Goal: Complete application form: Complete application form

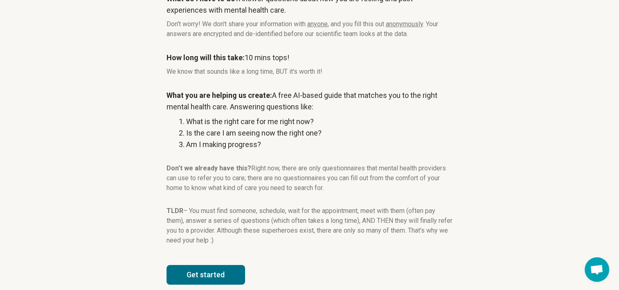
scroll to position [108, 0]
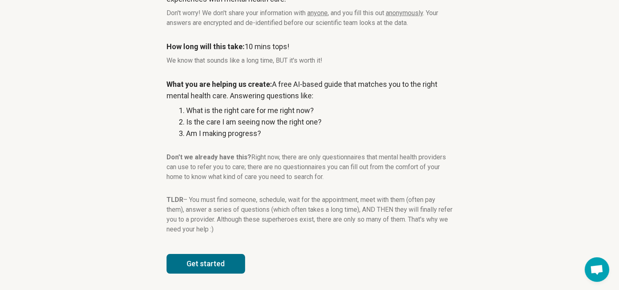
click at [204, 266] on button "Get started" at bounding box center [206, 264] width 79 height 20
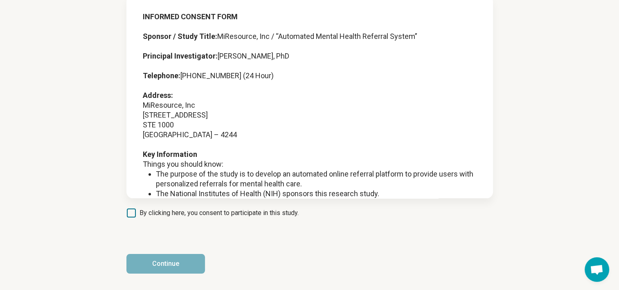
click at [131, 215] on icon at bounding box center [131, 212] width 9 height 9
click at [185, 264] on button "Continue" at bounding box center [165, 264] width 79 height 20
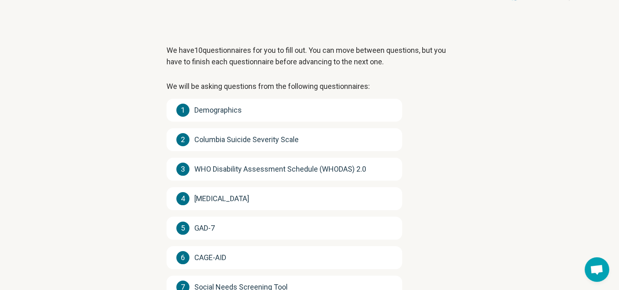
scroll to position [174, 0]
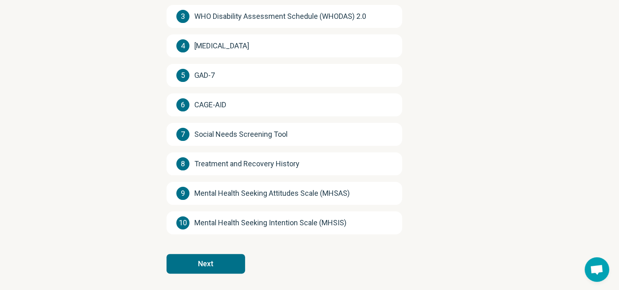
click at [217, 263] on button "Next" at bounding box center [206, 264] width 79 height 20
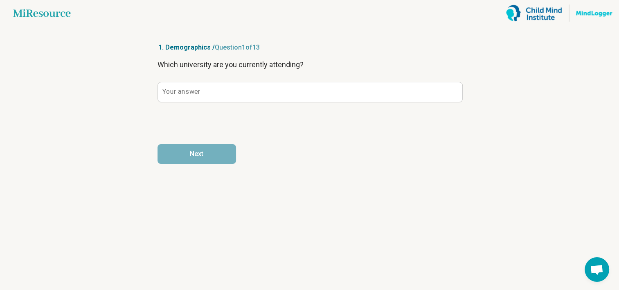
scroll to position [0, 0]
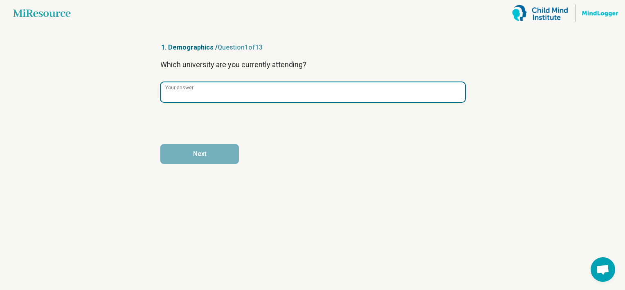
click at [293, 100] on input "Your answer" at bounding box center [313, 92] width 304 height 20
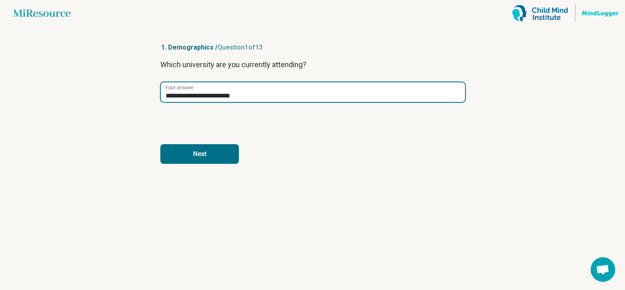
type input "**********"
click button "Next" at bounding box center [199, 154] width 79 height 20
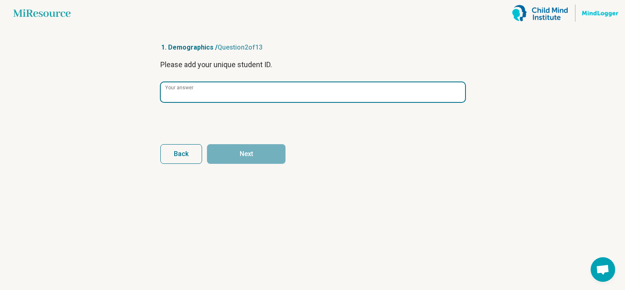
click at [293, 100] on input "Your answer" at bounding box center [313, 92] width 304 height 20
type input "*********"
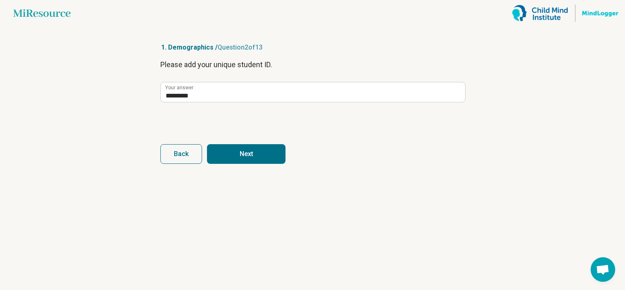
click at [270, 155] on button "Next" at bounding box center [246, 154] width 79 height 20
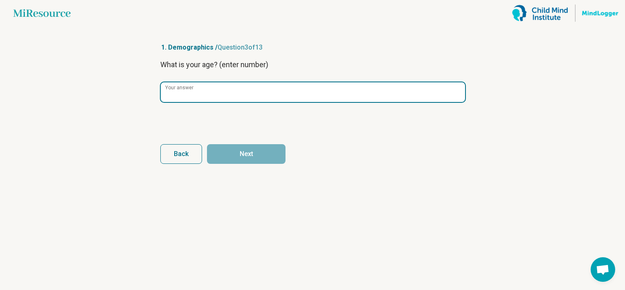
click at [246, 87] on input "Your answer" at bounding box center [313, 92] width 304 height 20
type input "**"
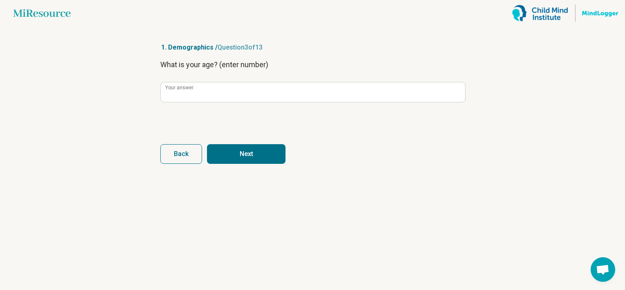
click at [241, 115] on div "What is your age? (enter number) ** Your answer" at bounding box center [312, 93] width 304 height 69
click at [242, 157] on button "Next" at bounding box center [246, 154] width 79 height 20
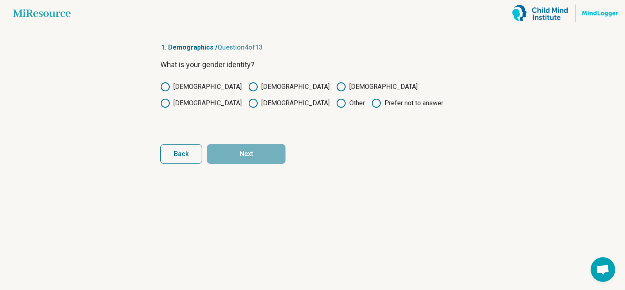
click at [249, 87] on circle at bounding box center [253, 87] width 8 height 8
click at [237, 158] on button "Next" at bounding box center [246, 154] width 79 height 20
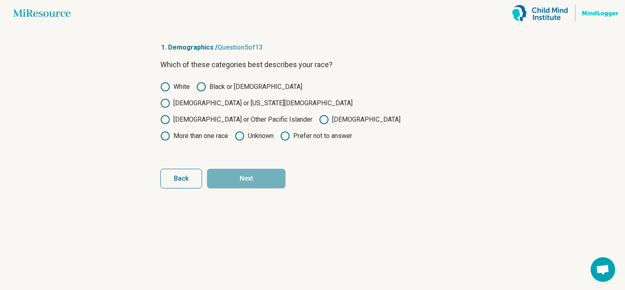
click at [168, 83] on circle at bounding box center [165, 87] width 8 height 8
click at [231, 169] on button "Next" at bounding box center [246, 179] width 79 height 20
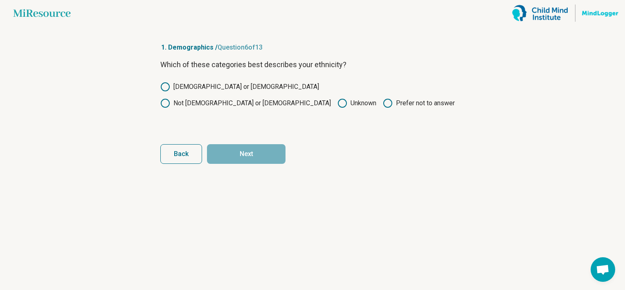
click at [257, 98] on label "Not [DEMOGRAPHIC_DATA] or [DEMOGRAPHIC_DATA]" at bounding box center [245, 103] width 171 height 10
click at [250, 147] on button "Next" at bounding box center [246, 154] width 79 height 20
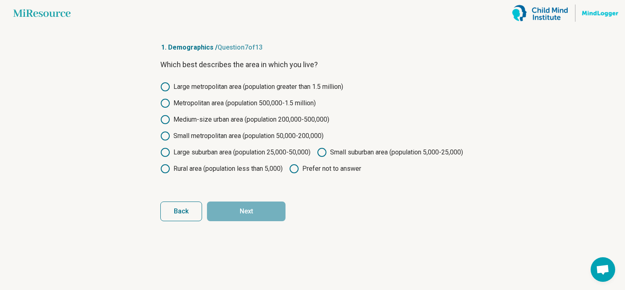
click at [317, 157] on label "Small suburban area (population 5,000-25,000)" at bounding box center [390, 152] width 146 height 10
click at [254, 221] on button "Next" at bounding box center [246, 211] width 79 height 20
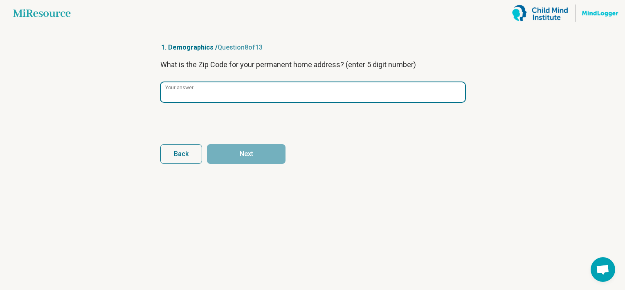
click at [220, 91] on input "Your answer" at bounding box center [313, 92] width 304 height 20
type input "*****"
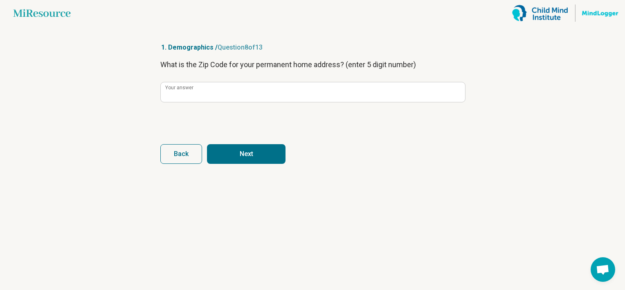
click at [251, 157] on button "Next" at bounding box center [246, 154] width 79 height 20
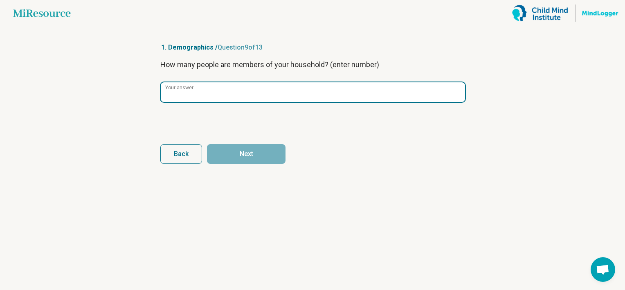
click at [238, 87] on input "Your answer" at bounding box center [313, 92] width 304 height 20
type input "*"
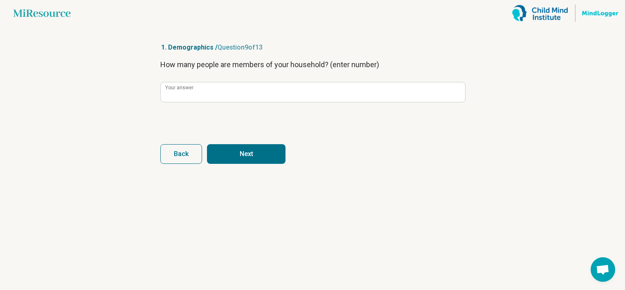
click at [231, 129] on form "How many people are members of your household? (enter number) * Your answer Bac…" at bounding box center [312, 111] width 304 height 105
click at [235, 170] on article "1. Demographics / Question 9 of 13 How many people are members of your househol…" at bounding box center [312, 158] width 331 height 264
click at [237, 158] on button "Next" at bounding box center [246, 154] width 79 height 20
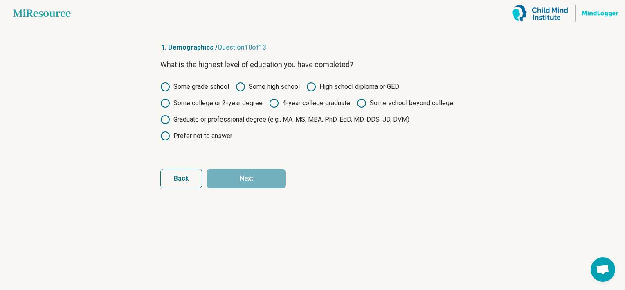
click at [162, 86] on icon at bounding box center [165, 87] width 10 height 10
click at [239, 182] on button "Next" at bounding box center [246, 179] width 79 height 20
click at [169, 85] on circle at bounding box center [165, 87] width 8 height 8
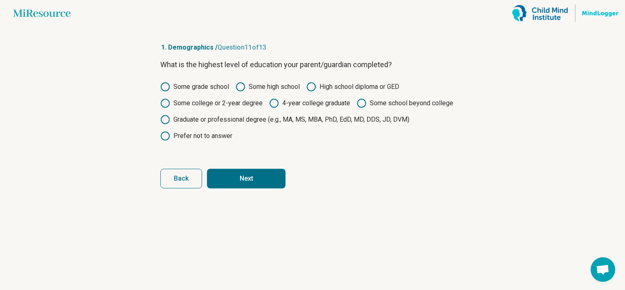
click at [167, 113] on div "Some grade school Some high school High school diploma or GED Some college or 2…" at bounding box center [312, 111] width 304 height 59
click at [166, 117] on icon at bounding box center [165, 120] width 10 height 10
click at [250, 179] on button "Next" at bounding box center [246, 179] width 79 height 20
click at [174, 86] on label "Some grade school" at bounding box center [194, 87] width 69 height 10
click at [241, 177] on button "Next" at bounding box center [246, 179] width 79 height 20
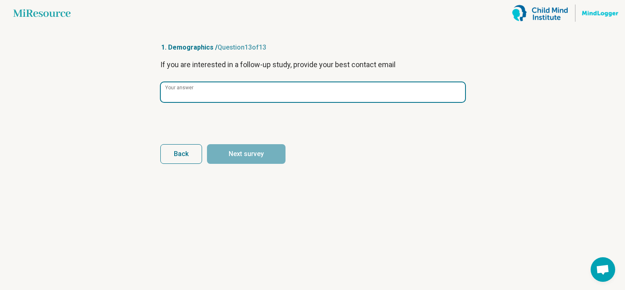
click at [214, 92] on input "Your answer" at bounding box center [313, 92] width 304 height 20
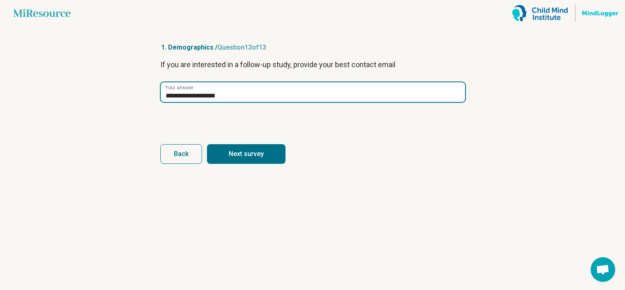
click at [207, 144] on button "Next survey" at bounding box center [246, 154] width 79 height 20
type input "**********"
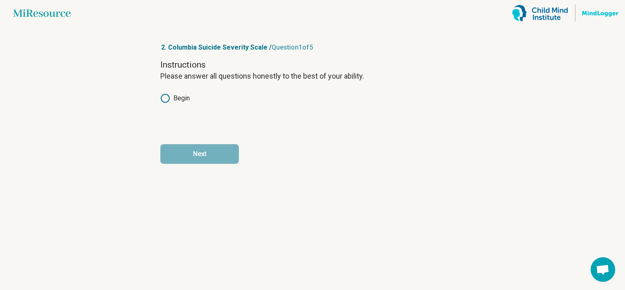
click at [160, 95] on article "2. Columbia Suicide Severity Scale / Question 1 of 5 Instructions Please answer…" at bounding box center [312, 158] width 331 height 264
click at [163, 97] on icon at bounding box center [165, 98] width 10 height 10
click at [207, 159] on button "Next" at bounding box center [199, 154] width 79 height 20
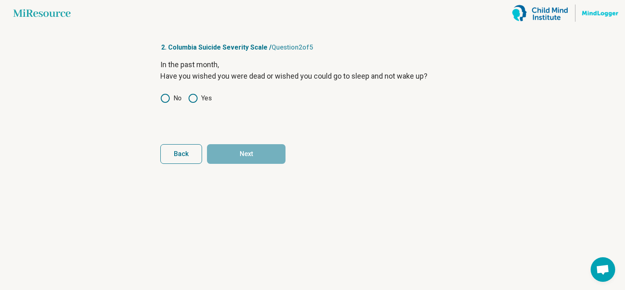
click at [194, 97] on icon at bounding box center [193, 98] width 10 height 10
click at [239, 146] on button "Next" at bounding box center [246, 154] width 79 height 20
click at [192, 99] on icon at bounding box center [193, 98] width 10 height 10
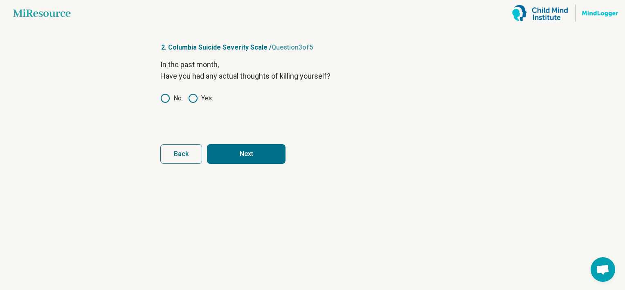
click at [234, 148] on button "Next" at bounding box center [246, 154] width 79 height 20
click at [192, 94] on circle at bounding box center [193, 98] width 8 height 8
click at [176, 154] on span "Back" at bounding box center [181, 154] width 15 height 7
click at [164, 94] on circle at bounding box center [165, 98] width 8 height 8
click at [185, 153] on span "Back" at bounding box center [181, 154] width 15 height 7
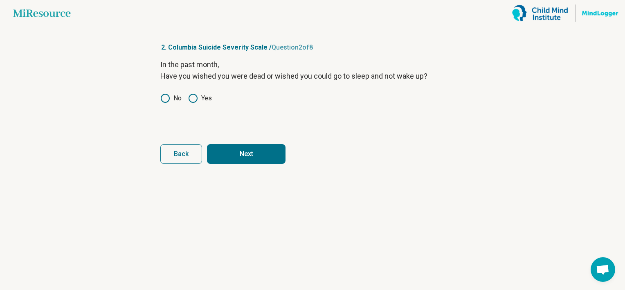
click at [164, 96] on icon at bounding box center [165, 98] width 10 height 10
click at [218, 154] on button "Next" at bounding box center [246, 154] width 79 height 20
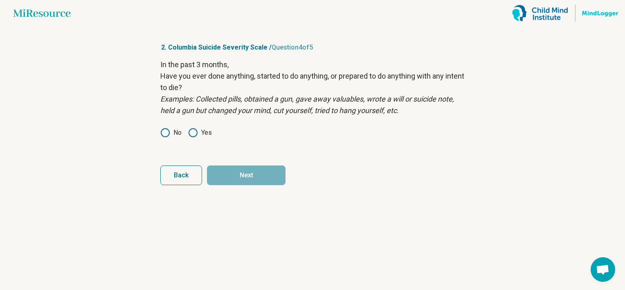
click at [165, 131] on icon at bounding box center [165, 133] width 10 height 10
click at [225, 172] on button "Next" at bounding box center [246, 175] width 79 height 20
click at [164, 129] on icon at bounding box center [165, 133] width 10 height 10
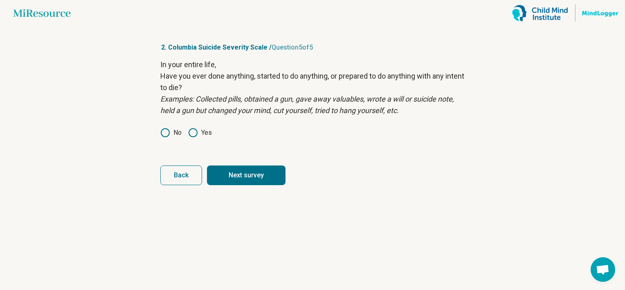
click at [237, 178] on button "Next survey" at bounding box center [246, 175] width 79 height 20
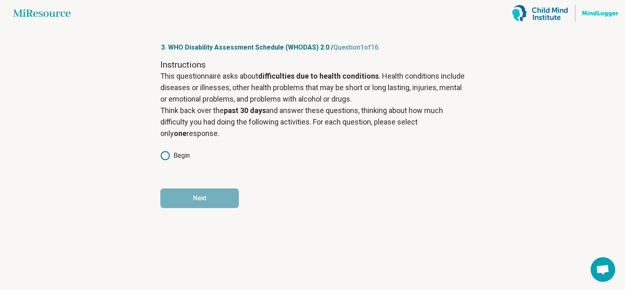
click at [164, 158] on icon at bounding box center [165, 156] width 10 height 10
click at [196, 200] on button "Next" at bounding box center [199, 198] width 79 height 20
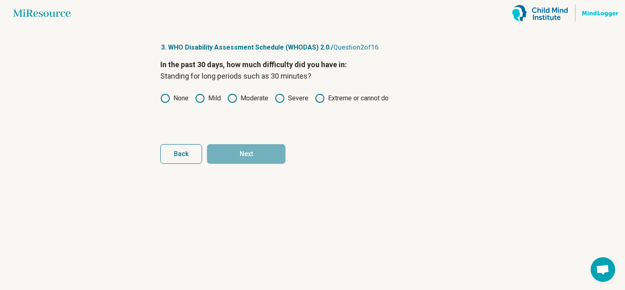
click at [169, 98] on circle at bounding box center [165, 98] width 8 height 8
click at [224, 153] on button "Next" at bounding box center [246, 154] width 79 height 20
click at [196, 97] on circle at bounding box center [200, 98] width 8 height 8
click at [226, 146] on button "Next" at bounding box center [246, 154] width 79 height 20
click at [170, 101] on label "None" at bounding box center [174, 98] width 28 height 10
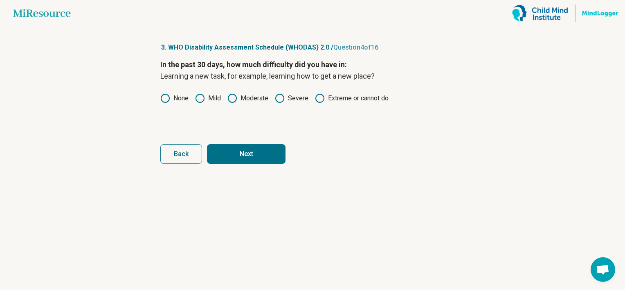
click at [236, 165] on article "3. WHO Disability Assessment Schedule (WHODAS) 2.0 / Question 4 of 16 In the pa…" at bounding box center [312, 158] width 331 height 264
click at [237, 151] on button "Next" at bounding box center [246, 154] width 79 height 20
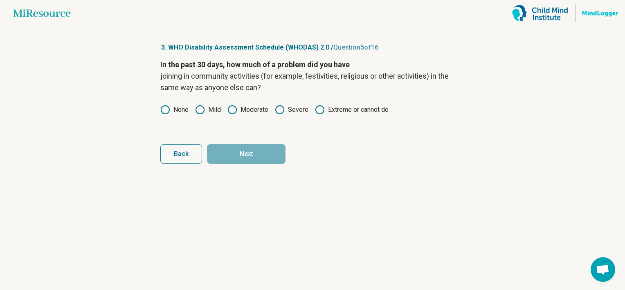
click at [199, 111] on icon at bounding box center [200, 110] width 10 height 10
click at [231, 152] on button "Next" at bounding box center [246, 154] width 79 height 20
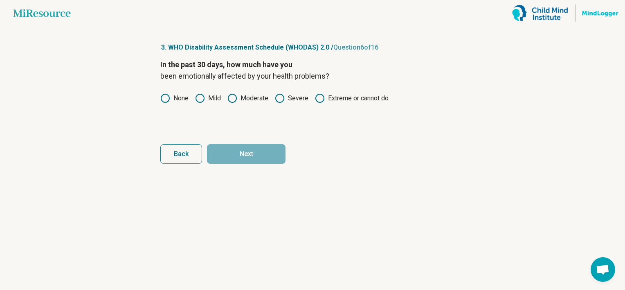
click at [198, 97] on icon at bounding box center [200, 98] width 10 height 10
click at [229, 153] on button "Next" at bounding box center [246, 154] width 79 height 20
click at [201, 101] on icon at bounding box center [200, 98] width 10 height 10
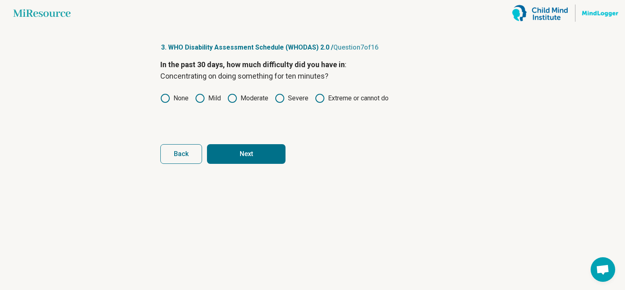
click at [242, 154] on button "Next" at bounding box center [246, 154] width 79 height 20
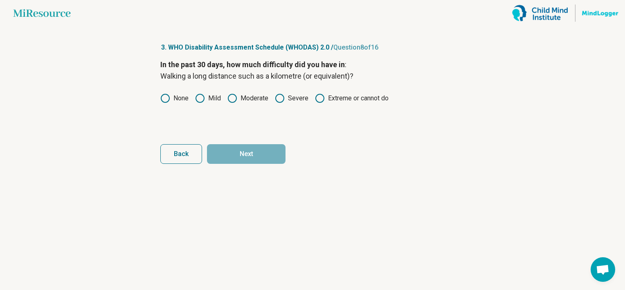
click at [167, 97] on icon at bounding box center [165, 98] width 10 height 10
click at [221, 147] on button "Next" at bounding box center [246, 154] width 79 height 20
click at [168, 95] on icon at bounding box center [165, 98] width 10 height 10
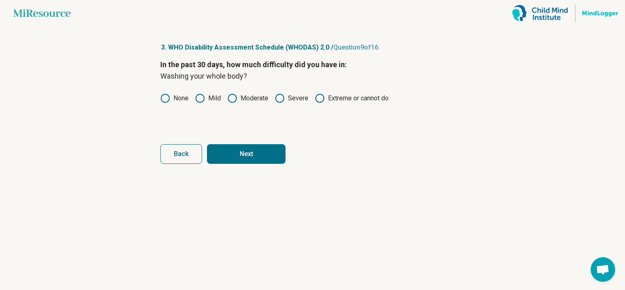
click at [218, 141] on form "In the past 30 days, how much difficulty did you have in: Washing your whole bo…" at bounding box center [312, 111] width 304 height 105
click at [223, 149] on button "Next" at bounding box center [246, 154] width 79 height 20
click at [160, 91] on div "In the past 30 days, how much difficulty did you have in : Getting dressed? Non…" at bounding box center [312, 93] width 304 height 69
click at [165, 99] on icon at bounding box center [165, 98] width 10 height 10
click at [238, 157] on button "Next" at bounding box center [246, 154] width 79 height 20
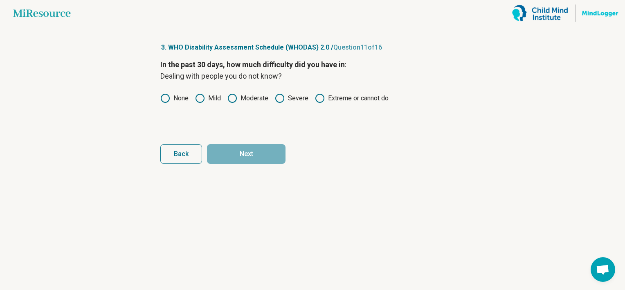
click at [167, 98] on icon at bounding box center [165, 98] width 10 height 10
click at [239, 149] on button "Next" at bounding box center [246, 154] width 79 height 20
click at [169, 94] on icon at bounding box center [165, 98] width 10 height 10
click at [232, 149] on button "Next" at bounding box center [246, 154] width 79 height 20
click at [167, 98] on icon at bounding box center [165, 98] width 10 height 10
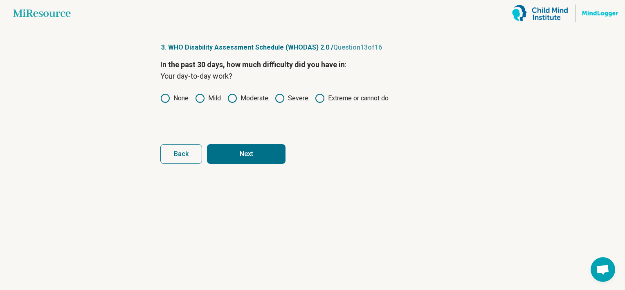
click at [217, 150] on button "Next" at bounding box center [246, 154] width 79 height 20
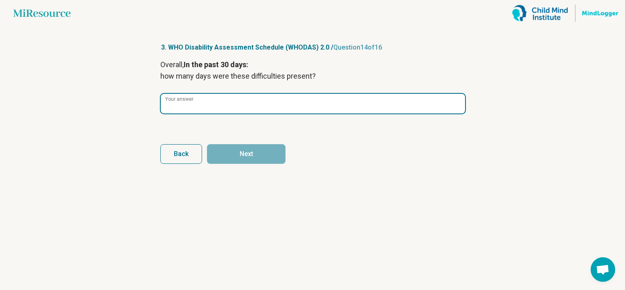
click at [216, 100] on input "Your answer" at bounding box center [313, 104] width 304 height 20
type input "*"
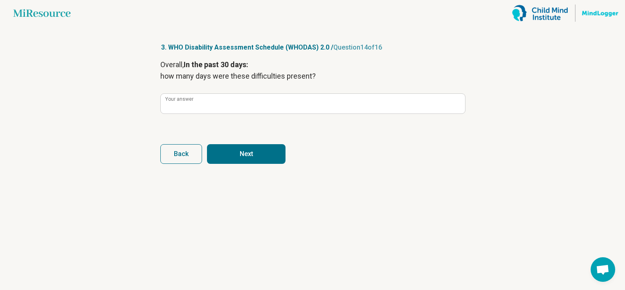
click at [262, 150] on button "Next" at bounding box center [246, 154] width 79 height 20
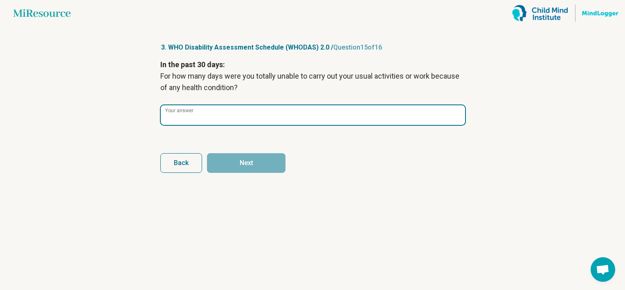
click at [265, 117] on input "Your answer" at bounding box center [313, 115] width 304 height 20
type input "*"
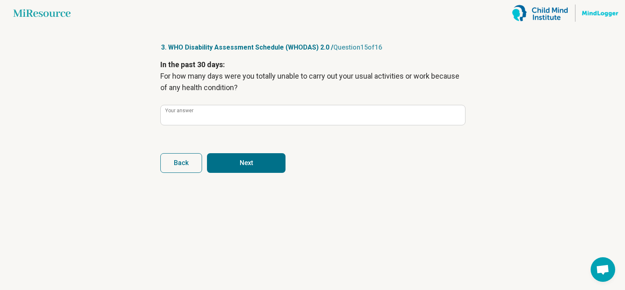
click at [264, 165] on button "Next" at bounding box center [246, 163] width 79 height 20
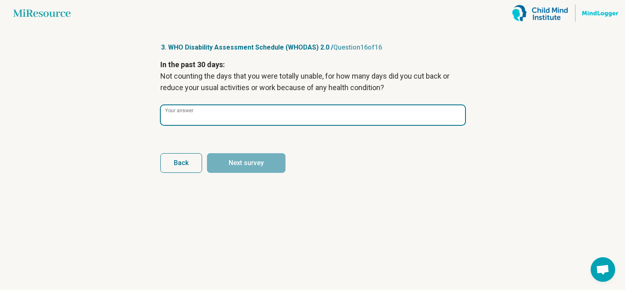
click at [262, 117] on input "Your answer" at bounding box center [313, 115] width 304 height 20
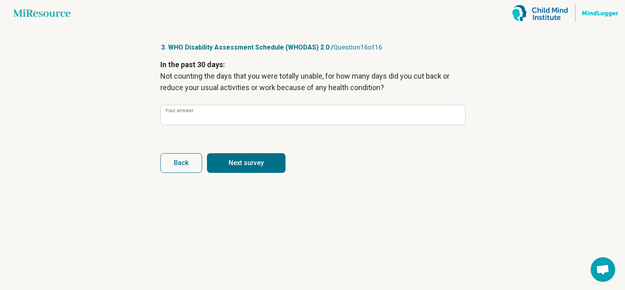
click at [256, 162] on button "Next survey" at bounding box center [246, 163] width 79 height 20
type input "*"
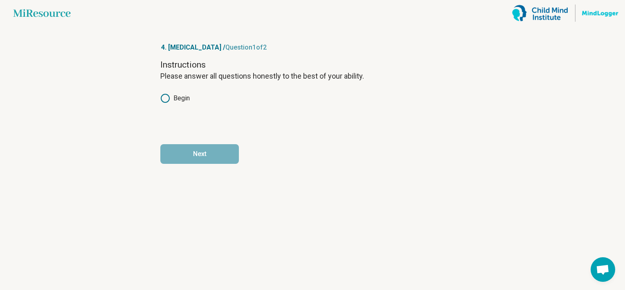
click at [165, 96] on icon at bounding box center [165, 98] width 10 height 10
click at [188, 147] on button "Next" at bounding box center [199, 154] width 79 height 20
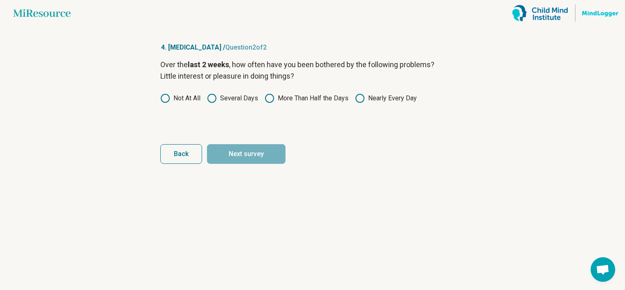
click at [211, 98] on icon at bounding box center [212, 98] width 10 height 10
click at [228, 151] on button "Next survey" at bounding box center [246, 154] width 79 height 20
click at [215, 98] on icon at bounding box center [212, 98] width 10 height 10
click at [227, 150] on button "Next survey" at bounding box center [246, 154] width 79 height 20
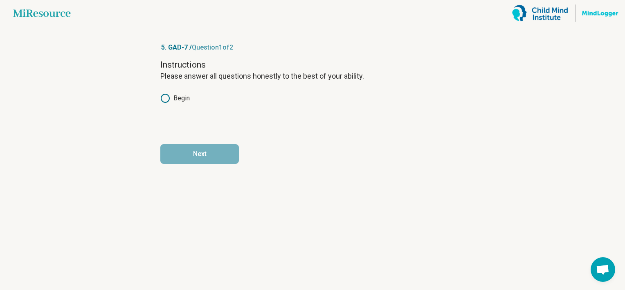
click at [175, 101] on label "Begin" at bounding box center [174, 98] width 29 height 10
click at [195, 149] on button "Next" at bounding box center [199, 154] width 79 height 20
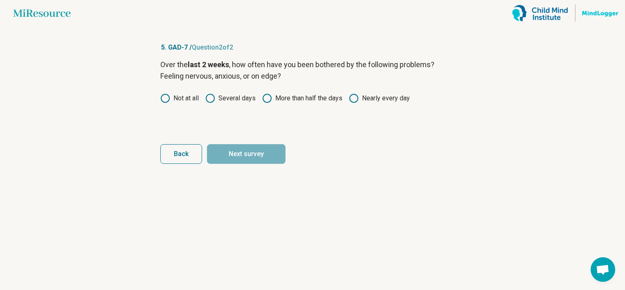
click at [214, 98] on circle at bounding box center [210, 98] width 8 height 8
click at [267, 97] on icon at bounding box center [267, 98] width 10 height 10
click at [239, 153] on button "Next survey" at bounding box center [246, 154] width 79 height 20
click at [232, 101] on label "Several days" at bounding box center [230, 98] width 50 height 10
click at [241, 150] on button "Next survey" at bounding box center [246, 154] width 79 height 20
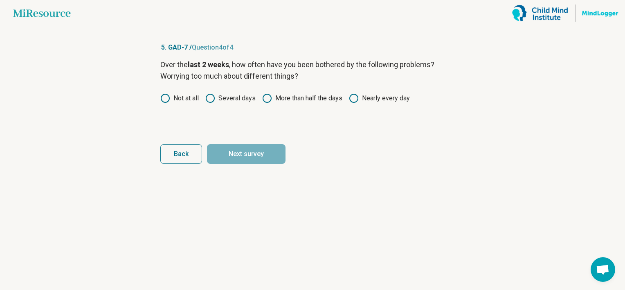
click at [231, 98] on label "Several days" at bounding box center [230, 98] width 50 height 10
click at [234, 154] on button "Next survey" at bounding box center [246, 154] width 79 height 20
click at [218, 97] on label "Several days" at bounding box center [230, 98] width 50 height 10
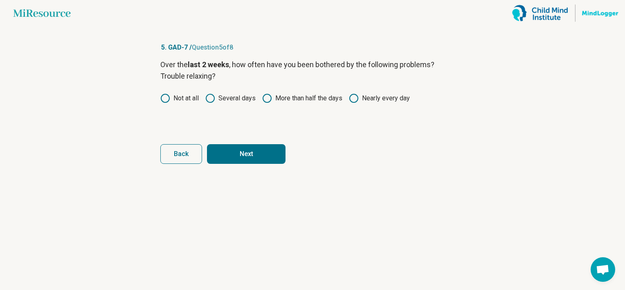
click at [229, 156] on button "Next" at bounding box center [246, 154] width 79 height 20
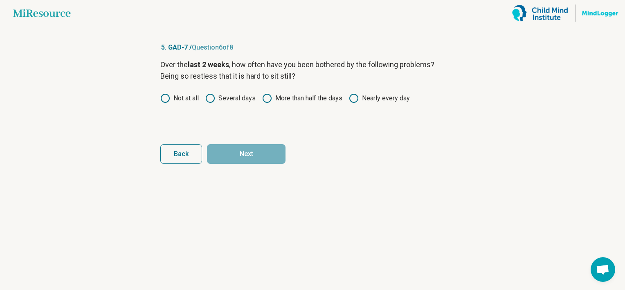
click at [169, 98] on circle at bounding box center [165, 98] width 8 height 8
click at [234, 156] on button "Next" at bounding box center [246, 154] width 79 height 20
click at [288, 97] on label "More than half the days" at bounding box center [302, 98] width 80 height 10
click at [264, 152] on button "Next" at bounding box center [246, 154] width 79 height 20
click at [296, 101] on label "More than half the days" at bounding box center [302, 98] width 80 height 10
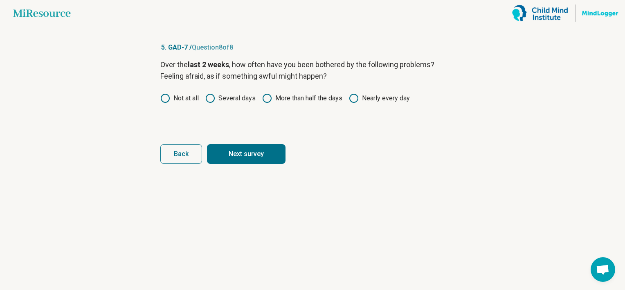
click at [266, 150] on button "Next survey" at bounding box center [246, 154] width 79 height 20
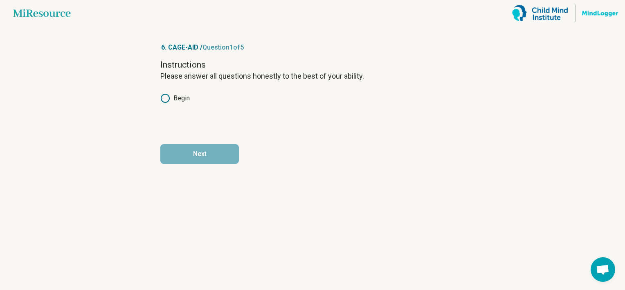
click at [178, 97] on label "Begin" at bounding box center [174, 98] width 29 height 10
click at [185, 153] on button "Next" at bounding box center [199, 154] width 79 height 20
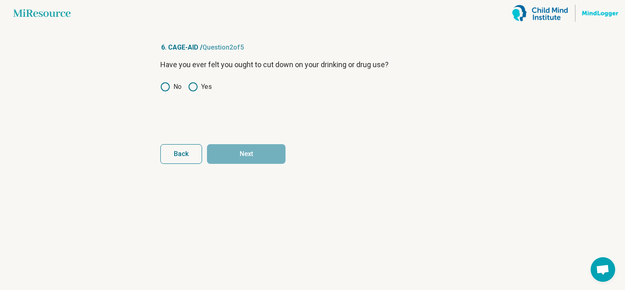
click at [166, 86] on icon at bounding box center [165, 87] width 10 height 10
click at [240, 152] on button "Next" at bounding box center [246, 154] width 79 height 20
click at [169, 87] on icon at bounding box center [165, 87] width 10 height 10
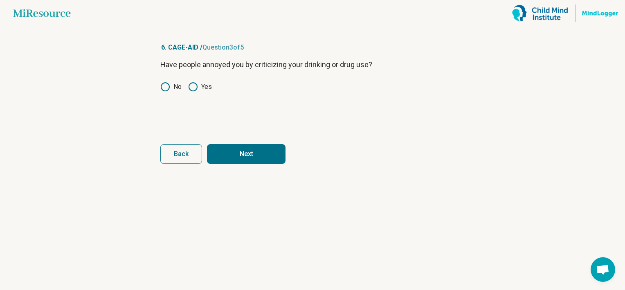
click at [232, 151] on button "Next" at bounding box center [246, 154] width 79 height 20
click at [171, 84] on label "No" at bounding box center [170, 87] width 21 height 10
click at [226, 148] on button "Next" at bounding box center [246, 154] width 79 height 20
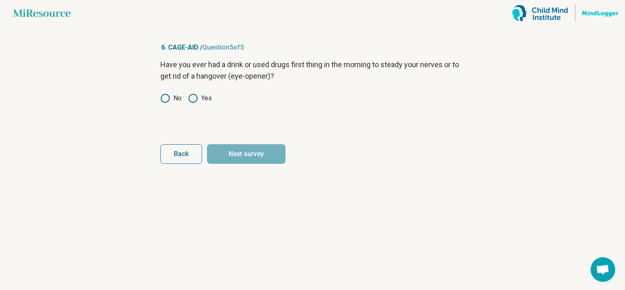
click at [163, 96] on icon at bounding box center [165, 98] width 10 height 10
click at [217, 147] on button "Next survey" at bounding box center [246, 154] width 79 height 20
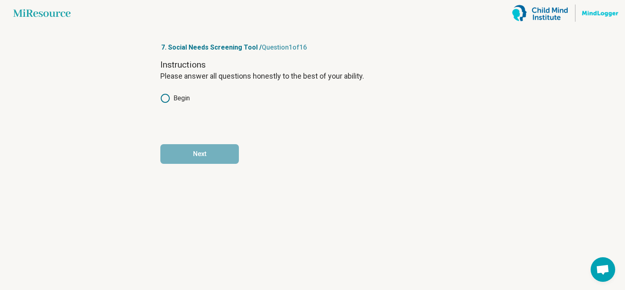
click at [167, 96] on icon at bounding box center [165, 98] width 10 height 10
click at [196, 156] on button "Next" at bounding box center [199, 154] width 79 height 20
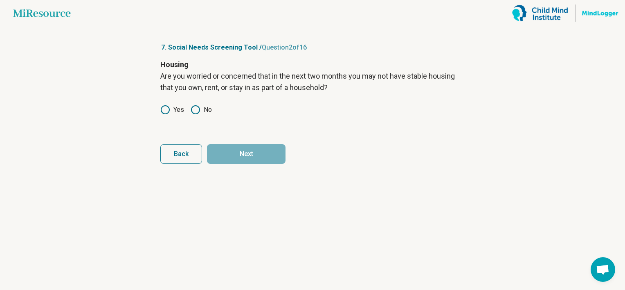
click at [168, 109] on icon at bounding box center [165, 110] width 10 height 10
click at [193, 113] on circle at bounding box center [196, 110] width 8 height 8
click at [236, 157] on button "Next" at bounding box center [246, 154] width 79 height 20
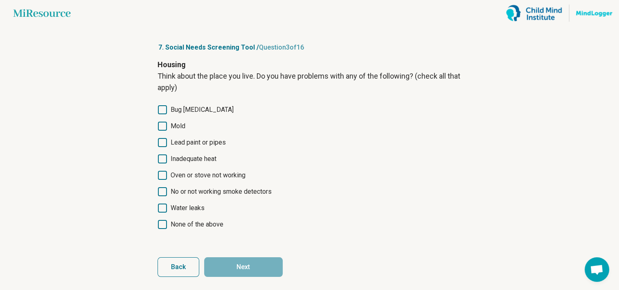
scroll to position [3, 0]
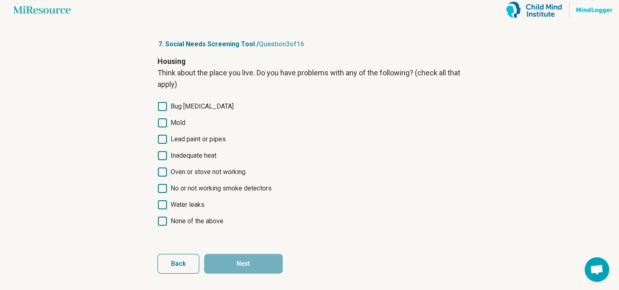
click at [205, 222] on span "None of the above" at bounding box center [197, 221] width 53 height 10
click at [219, 261] on button "Next" at bounding box center [243, 264] width 79 height 20
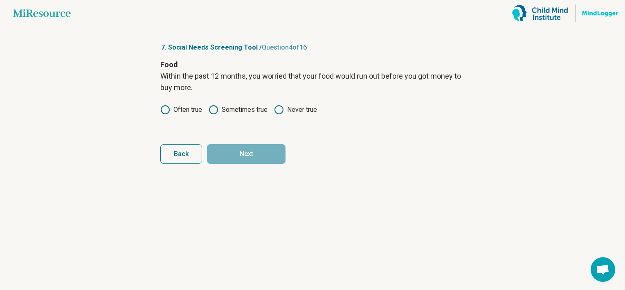
click at [277, 111] on icon at bounding box center [279, 110] width 10 height 10
click at [267, 151] on button "Next" at bounding box center [246, 154] width 79 height 20
click at [277, 110] on icon at bounding box center [279, 110] width 10 height 10
click at [266, 152] on button "Next" at bounding box center [246, 154] width 79 height 20
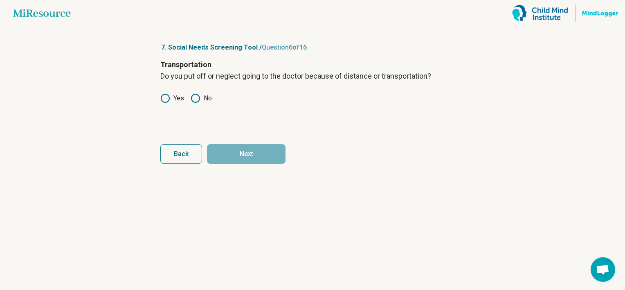
click at [196, 101] on icon at bounding box center [196, 98] width 10 height 10
click at [231, 153] on button "Next" at bounding box center [246, 154] width 79 height 20
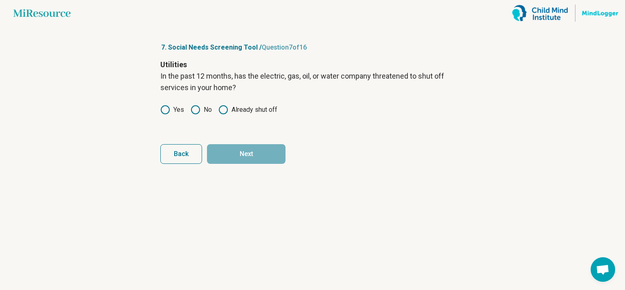
click at [171, 109] on label "Yes" at bounding box center [172, 110] width 24 height 10
click at [231, 155] on button "Next" at bounding box center [246, 154] width 79 height 20
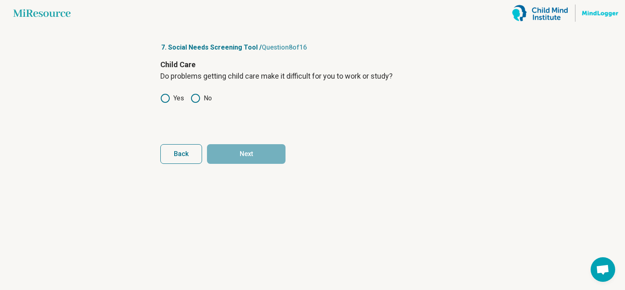
click at [193, 98] on icon at bounding box center [196, 98] width 10 height 10
click at [222, 149] on button "Next" at bounding box center [246, 154] width 79 height 20
click at [165, 95] on icon at bounding box center [165, 98] width 10 height 10
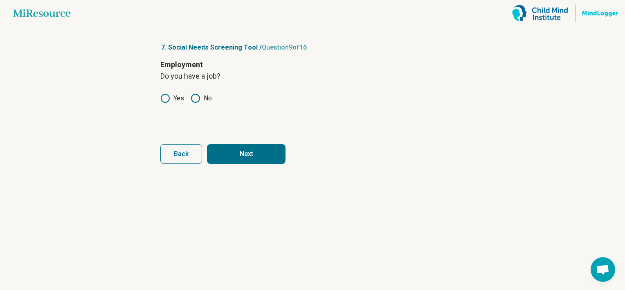
click at [242, 166] on article "7. Social Needs Screening Tool / Question 9 of 16 Employment Do you have a job?…" at bounding box center [312, 158] width 331 height 264
click at [242, 160] on button "Next" at bounding box center [246, 154] width 79 height 20
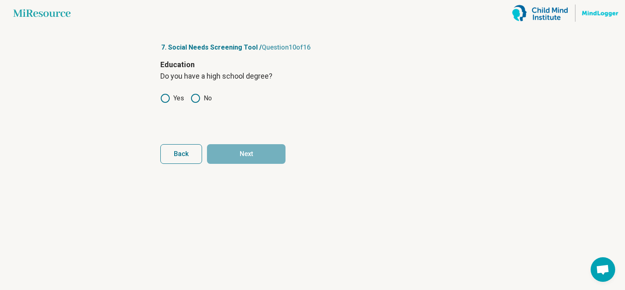
click at [171, 94] on label "Yes" at bounding box center [172, 98] width 24 height 10
click at [230, 151] on button "Next" at bounding box center [246, 154] width 79 height 20
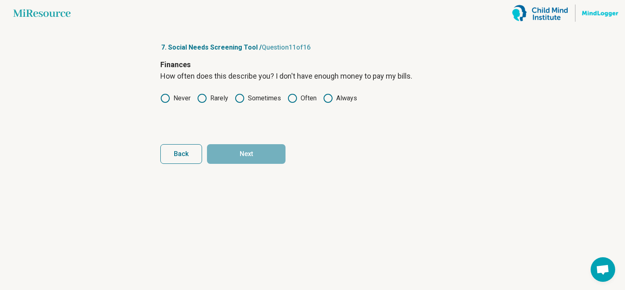
click at [240, 99] on icon at bounding box center [240, 98] width 10 height 10
click at [257, 157] on button "Next" at bounding box center [246, 154] width 79 height 20
click at [164, 96] on icon at bounding box center [165, 98] width 10 height 10
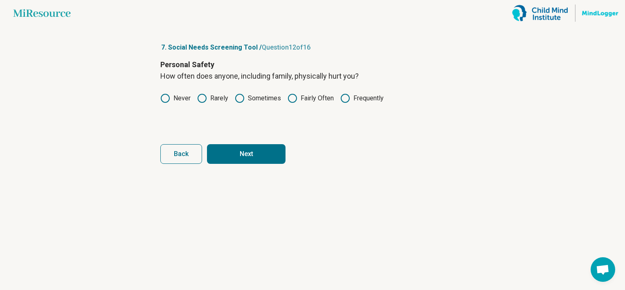
click at [231, 152] on button "Next" at bounding box center [246, 154] width 79 height 20
click at [163, 97] on icon at bounding box center [165, 98] width 10 height 10
click at [223, 151] on button "Next" at bounding box center [246, 154] width 79 height 20
click at [170, 95] on label "Never" at bounding box center [175, 98] width 30 height 10
click at [220, 142] on form "Personal Safety How often does anyone, including family, threaten you with harm…" at bounding box center [312, 111] width 304 height 105
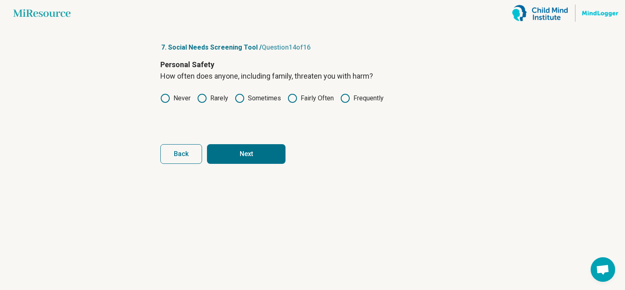
click at [221, 147] on button "Next" at bounding box center [246, 154] width 79 height 20
click at [164, 98] on icon at bounding box center [165, 98] width 10 height 10
click at [223, 156] on button "Next" at bounding box center [246, 154] width 79 height 20
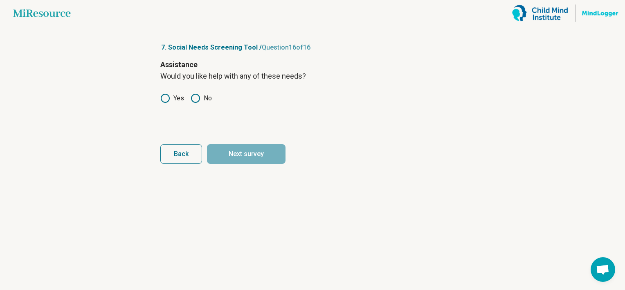
click at [192, 98] on icon at bounding box center [196, 98] width 10 height 10
click at [237, 154] on button "Next survey" at bounding box center [246, 154] width 79 height 20
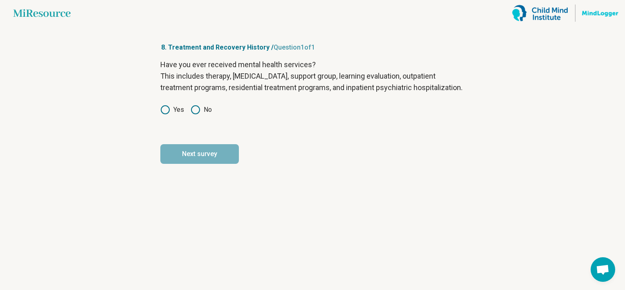
click at [165, 115] on icon at bounding box center [165, 110] width 10 height 10
click at [199, 164] on button "Next survey" at bounding box center [199, 154] width 79 height 20
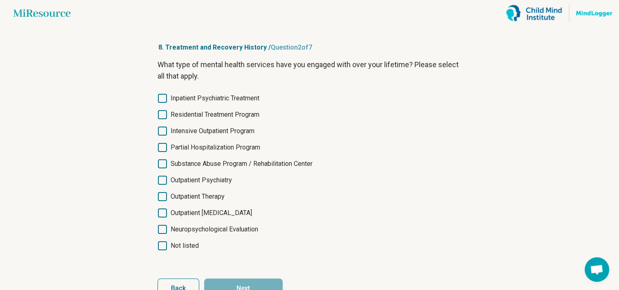
click at [203, 199] on span "Outpatient Therapy" at bounding box center [198, 197] width 54 height 10
click at [260, 283] on button "Next" at bounding box center [243, 288] width 79 height 20
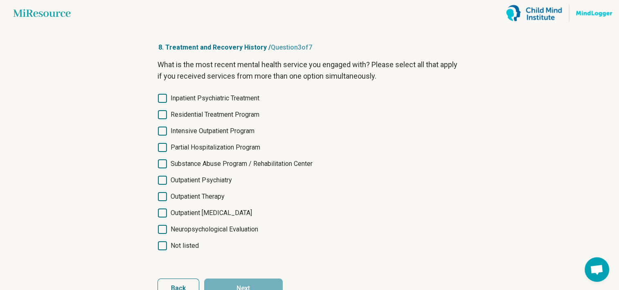
click at [218, 195] on span "Outpatient Therapy" at bounding box center [198, 197] width 54 height 10
click at [234, 284] on button "Next" at bounding box center [243, 288] width 79 height 20
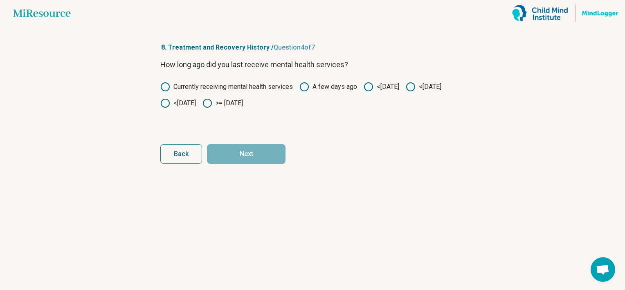
click at [170, 104] on icon at bounding box center [165, 103] width 10 height 10
click at [265, 159] on button "Next" at bounding box center [246, 154] width 79 height 20
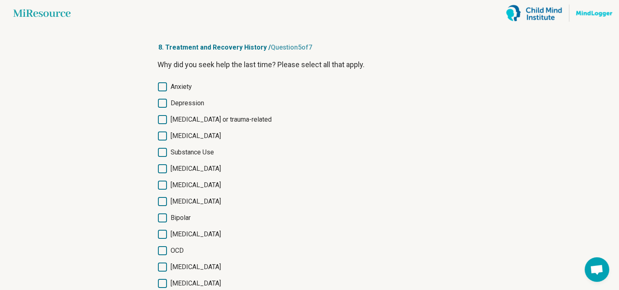
click at [164, 89] on icon at bounding box center [162, 86] width 9 height 9
click at [161, 105] on icon at bounding box center [162, 103] width 9 height 9
click at [160, 117] on icon at bounding box center [162, 119] width 9 height 9
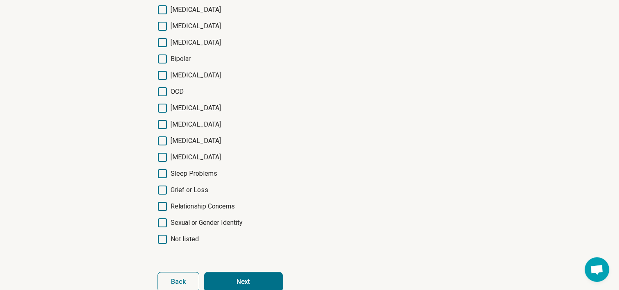
scroll to position [172, 0]
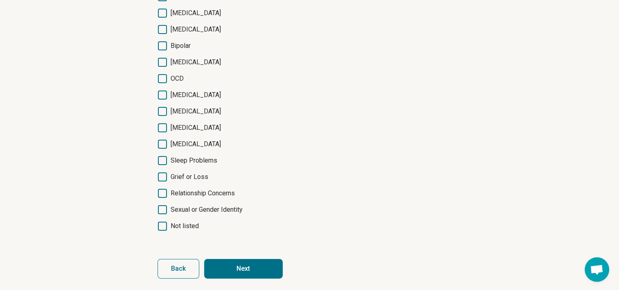
click at [159, 13] on icon at bounding box center [162, 13] width 9 height 9
click at [165, 177] on icon at bounding box center [162, 176] width 9 height 9
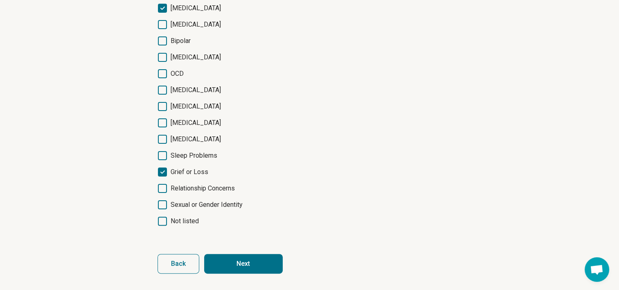
click at [243, 262] on button "Next" at bounding box center [243, 264] width 79 height 20
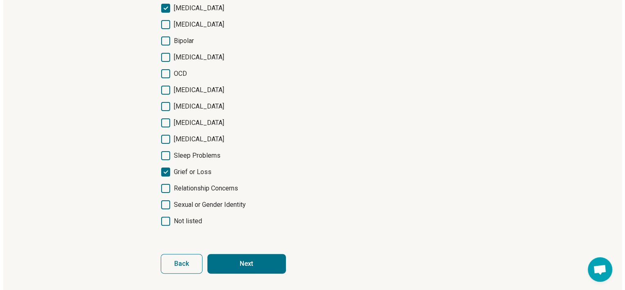
scroll to position [0, 0]
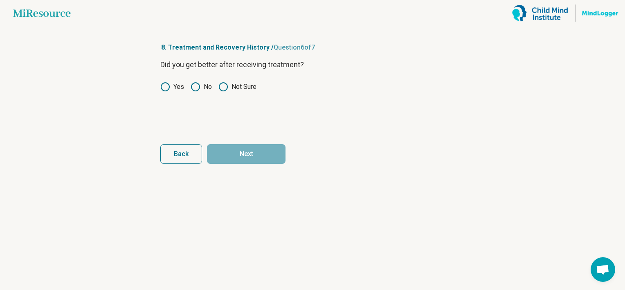
click at [225, 87] on icon at bounding box center [224, 87] width 10 height 10
click at [248, 146] on button "Next" at bounding box center [246, 154] width 79 height 20
click at [169, 87] on circle at bounding box center [165, 87] width 8 height 8
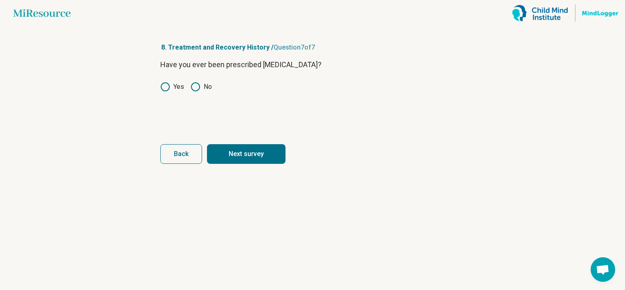
click at [228, 148] on button "Next survey" at bounding box center [246, 154] width 79 height 20
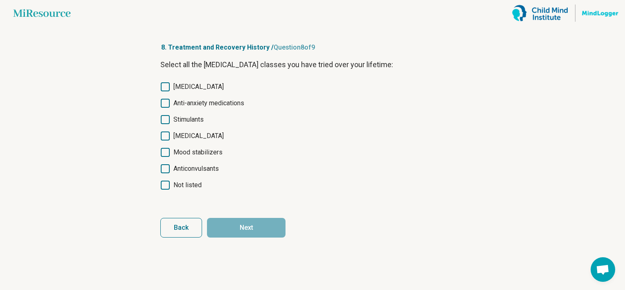
click at [210, 88] on span "[MEDICAL_DATA]" at bounding box center [199, 87] width 50 height 10
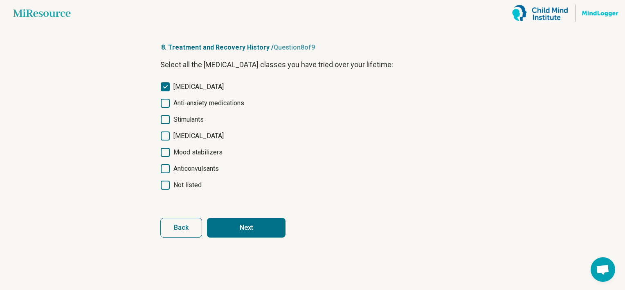
click at [232, 221] on button "Next" at bounding box center [246, 228] width 79 height 20
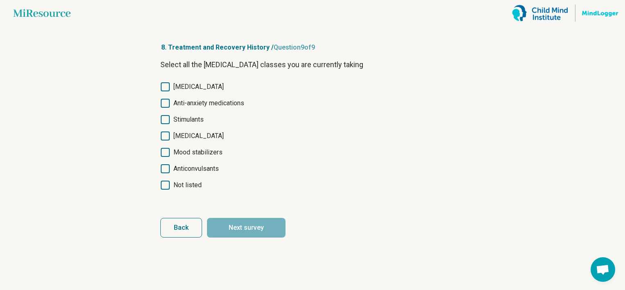
click at [203, 88] on span "[MEDICAL_DATA]" at bounding box center [199, 87] width 50 height 10
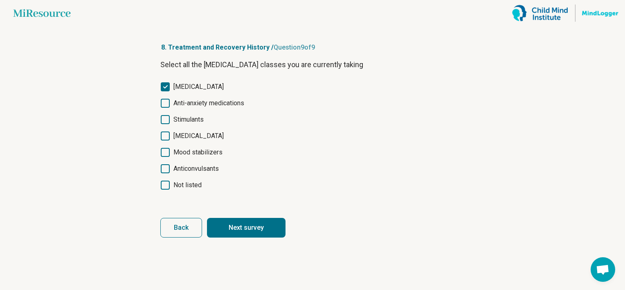
click at [252, 228] on button "Next survey" at bounding box center [246, 228] width 79 height 20
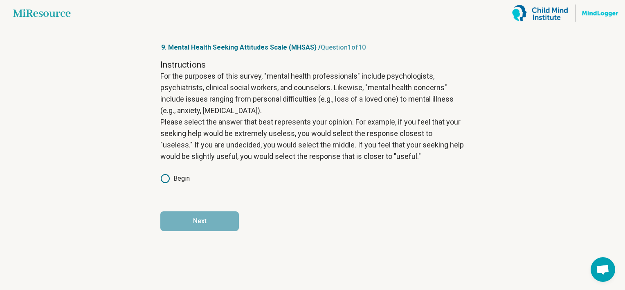
click at [165, 182] on icon at bounding box center [165, 179] width 10 height 10
click at [191, 221] on button "Next" at bounding box center [199, 221] width 79 height 20
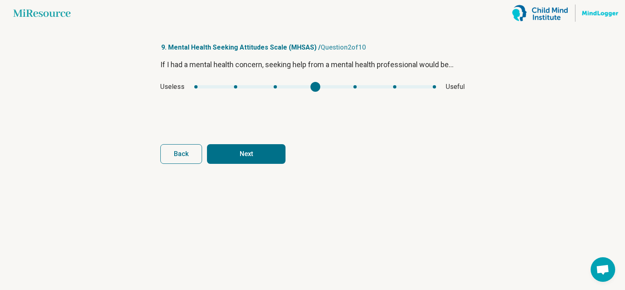
click at [317, 92] on div "If I had a mental health concern, seeking help from a mental health professiona…" at bounding box center [312, 93] width 304 height 69
type input "*"
click at [358, 92] on div "If I had a mental health concern, seeking help from a mental health professiona…" at bounding box center [312, 93] width 304 height 69
click at [261, 148] on button "Next" at bounding box center [246, 154] width 79 height 20
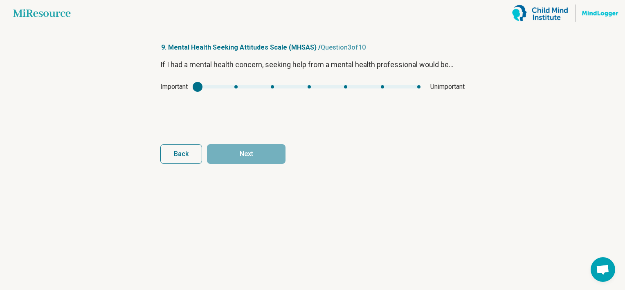
click at [195, 85] on div "mhsas2" at bounding box center [198, 87] width 10 height 10
type input "*"
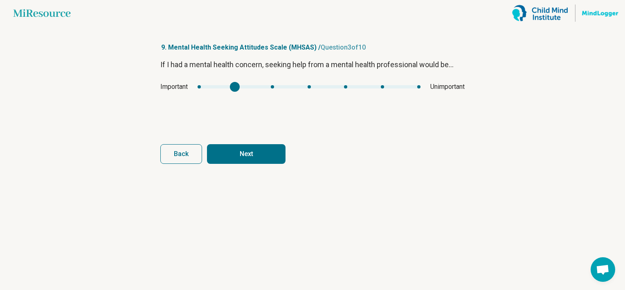
click at [220, 88] on div "Important Unimportant" at bounding box center [312, 87] width 304 height 10
click at [239, 149] on button "Next" at bounding box center [246, 154] width 79 height 20
type input "*"
click at [453, 98] on div "If I had a mental health concern, seeking help from a mental health professiona…" at bounding box center [312, 93] width 304 height 69
click at [257, 156] on button "Next" at bounding box center [246, 154] width 79 height 20
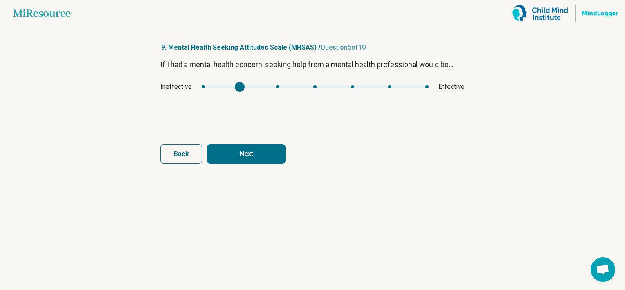
type input "*"
click at [327, 89] on div "Ineffective Effective" at bounding box center [312, 87] width 304 height 10
click at [251, 157] on button "Next" at bounding box center [246, 154] width 79 height 20
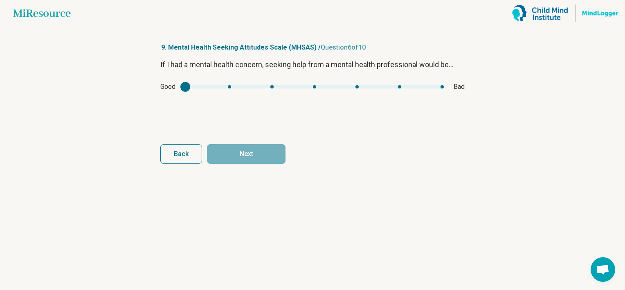
click at [187, 83] on div "mhsas5" at bounding box center [185, 87] width 10 height 10
click at [174, 83] on span "Good" at bounding box center [167, 87] width 15 height 10
type input "*"
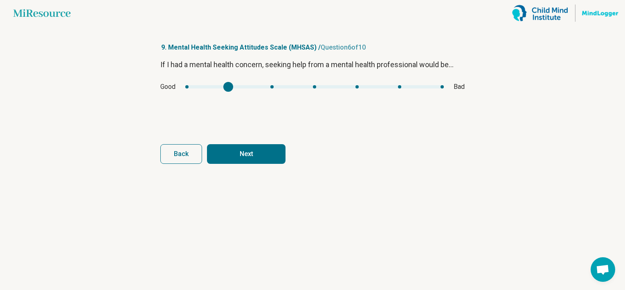
click at [219, 85] on div "mhsas5" at bounding box center [314, 86] width 259 height 3
click at [236, 151] on button "Next" at bounding box center [246, 154] width 79 height 20
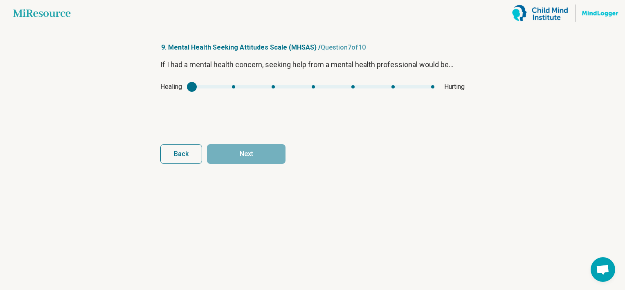
type input "*"
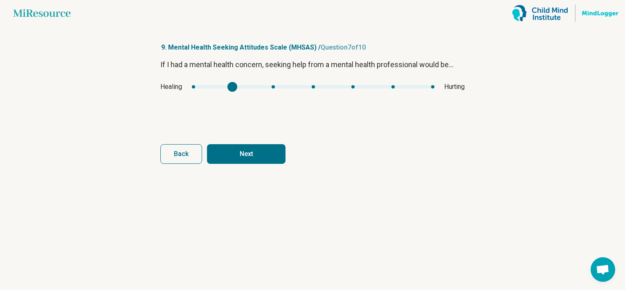
click at [223, 88] on div "mhsas6" at bounding box center [313, 86] width 243 height 3
click at [239, 154] on button "Next" at bounding box center [246, 154] width 79 height 20
type input "*"
click at [344, 87] on div "mhsas7" at bounding box center [318, 86] width 204 height 3
click at [245, 164] on article "9. Mental Health Seeking Attitudes Scale (MHSAS) / Question 8 of 10 If I had a …" at bounding box center [312, 158] width 331 height 264
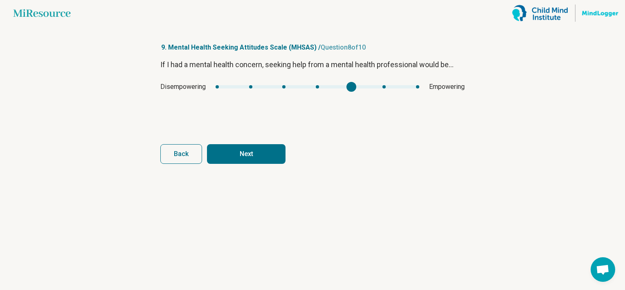
click at [243, 155] on button "Next" at bounding box center [246, 154] width 79 height 20
type input "*"
click at [304, 85] on div "mhsas8" at bounding box center [309, 87] width 10 height 10
click at [262, 154] on button "Next" at bounding box center [246, 154] width 79 height 20
click at [221, 86] on div "mhsas9" at bounding box center [309, 86] width 223 height 3
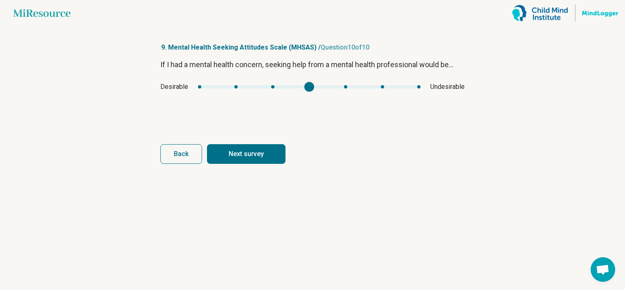
click at [318, 87] on div "mhsas9" at bounding box center [309, 86] width 223 height 3
click at [259, 151] on button "Next survey" at bounding box center [246, 154] width 79 height 20
type input "*"
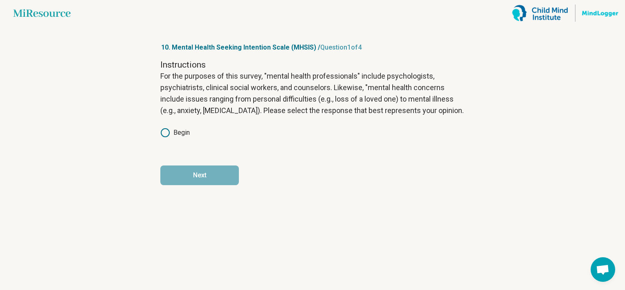
click at [161, 131] on circle at bounding box center [165, 133] width 8 height 8
click at [205, 168] on button "Next" at bounding box center [199, 175] width 79 height 20
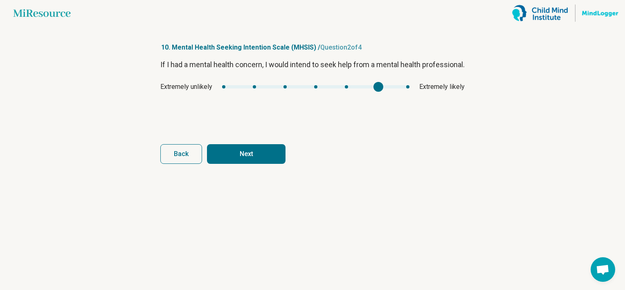
type input "*"
click at [349, 92] on div "mhsis1" at bounding box center [347, 87] width 10 height 10
click at [280, 150] on button "Next" at bounding box center [246, 154] width 79 height 20
type input "*"
click at [344, 84] on div "mhsis2" at bounding box center [348, 87] width 10 height 10
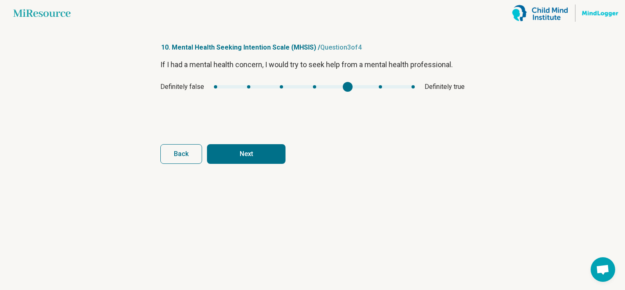
click at [275, 148] on button "Next" at bounding box center [246, 154] width 79 height 20
click at [418, 86] on div "Strongly disagree Strongly agree" at bounding box center [312, 87] width 304 height 10
click at [267, 154] on button "Finish" at bounding box center [246, 154] width 79 height 20
type input "*"
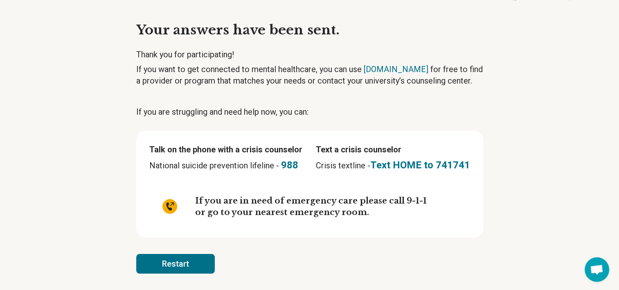
scroll to position [0, 0]
